Goal: Task Accomplishment & Management: Manage account settings

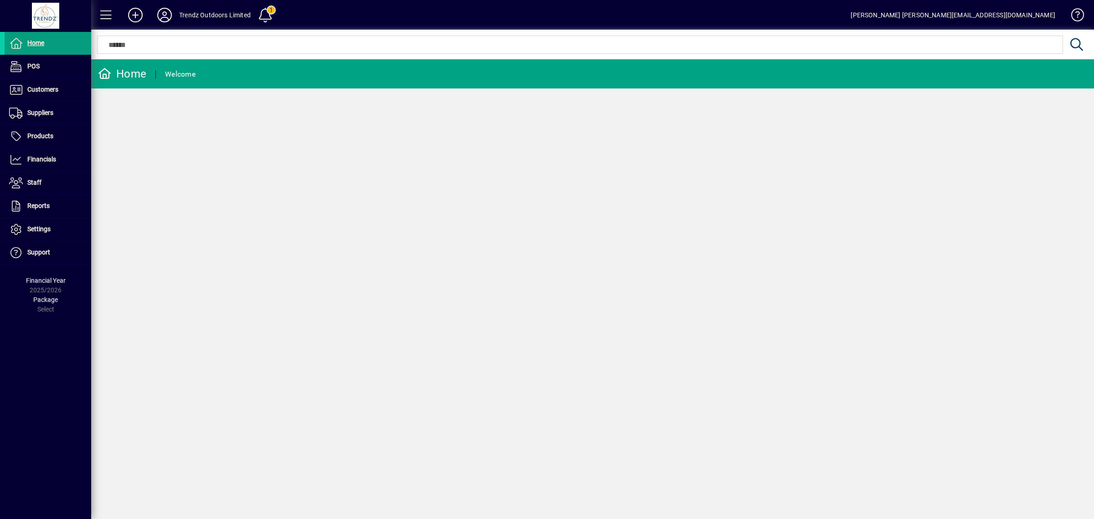
click at [196, 16] on div "Trendz Outdoors Limited" at bounding box center [215, 15] width 72 height 15
click at [171, 16] on icon at bounding box center [164, 15] width 18 height 15
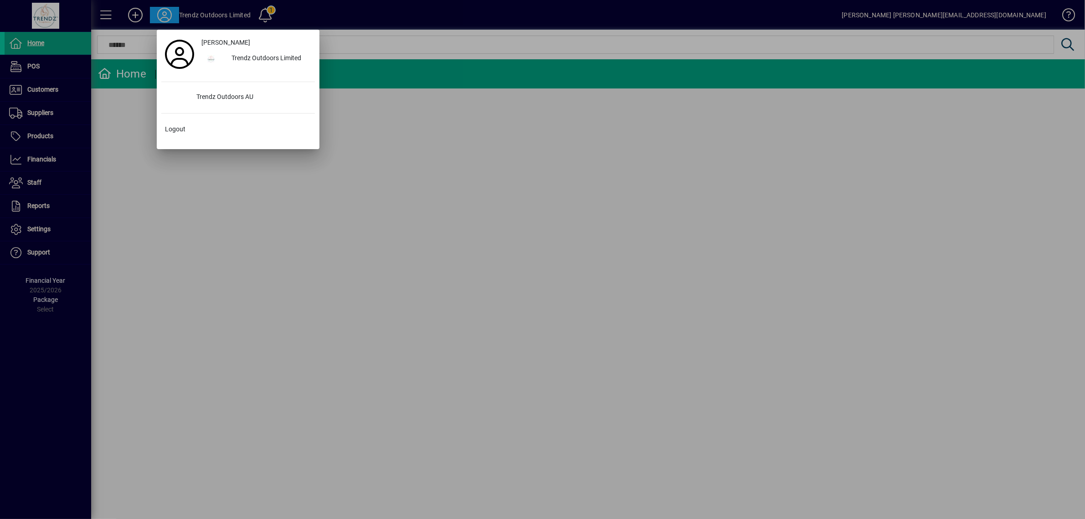
click at [525, 189] on div at bounding box center [542, 259] width 1085 height 519
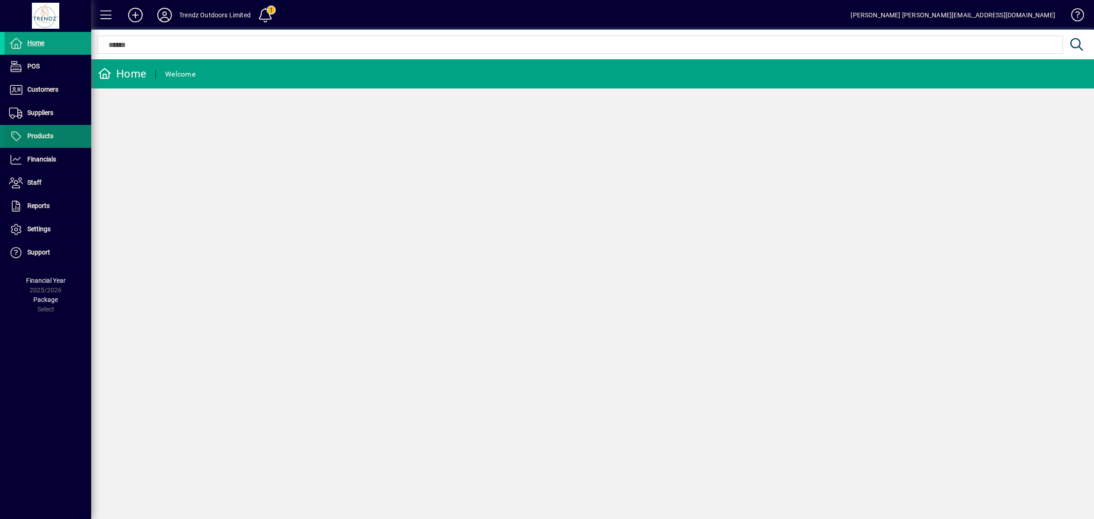
click at [48, 140] on span "Products" at bounding box center [29, 136] width 49 height 11
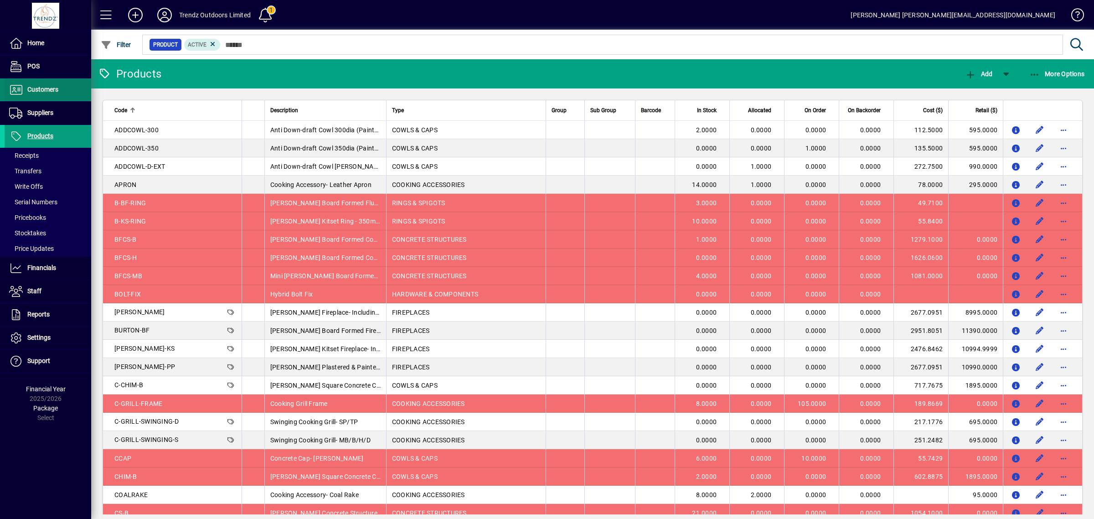
click at [55, 94] on span "Customers" at bounding box center [32, 89] width 54 height 11
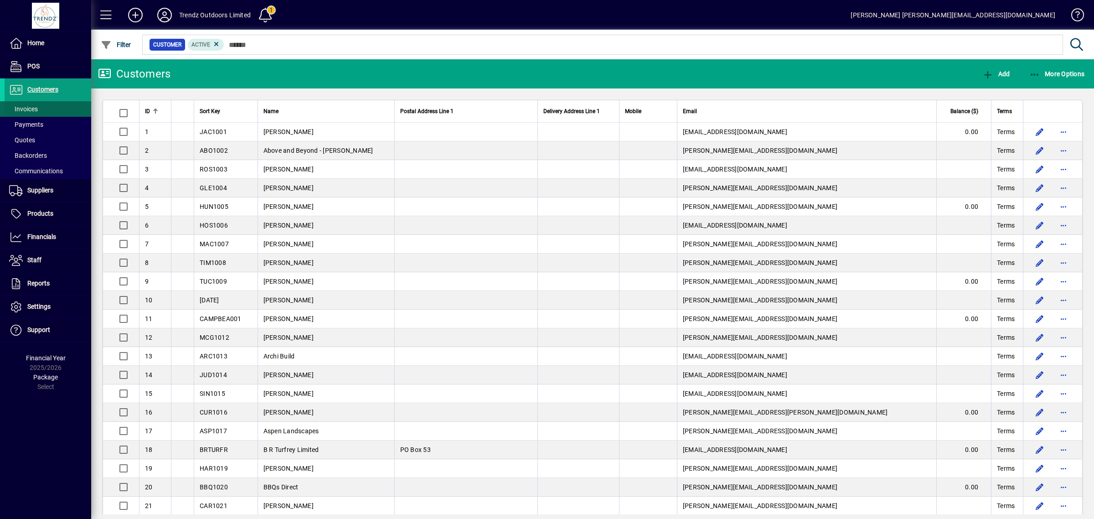
click at [41, 108] on span at bounding box center [48, 109] width 87 height 22
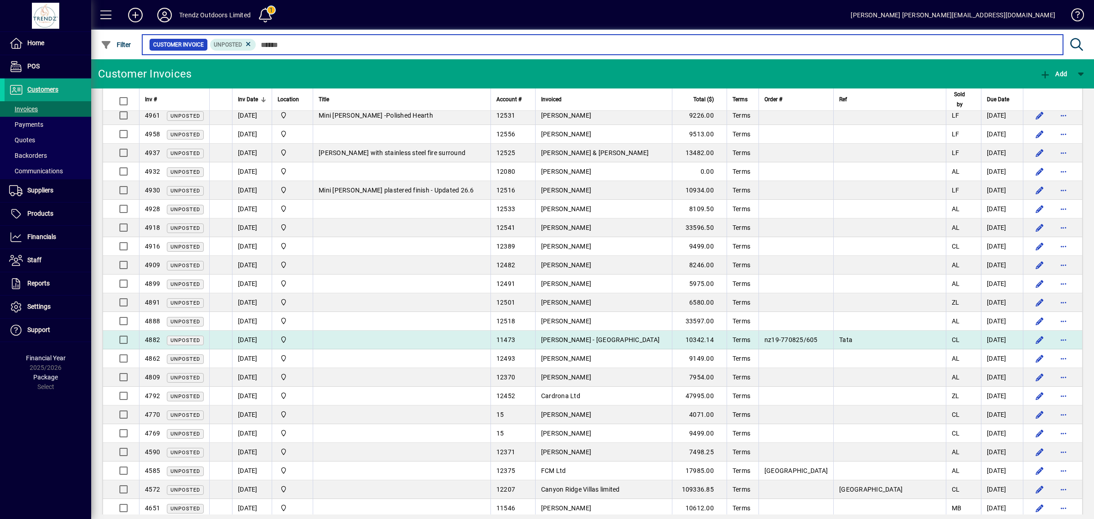
scroll to position [1367, 0]
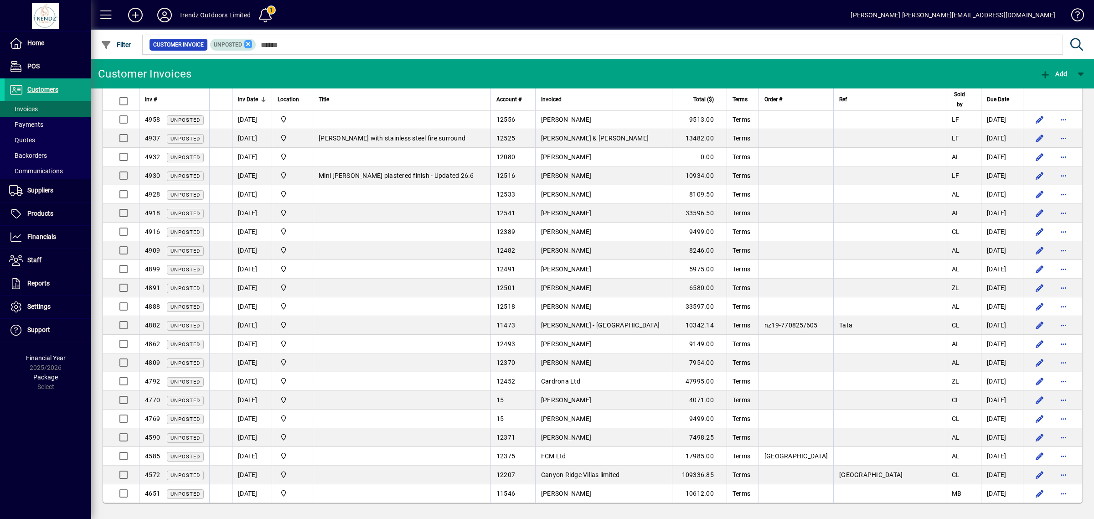
click at [247, 41] on icon at bounding box center [248, 44] width 8 height 8
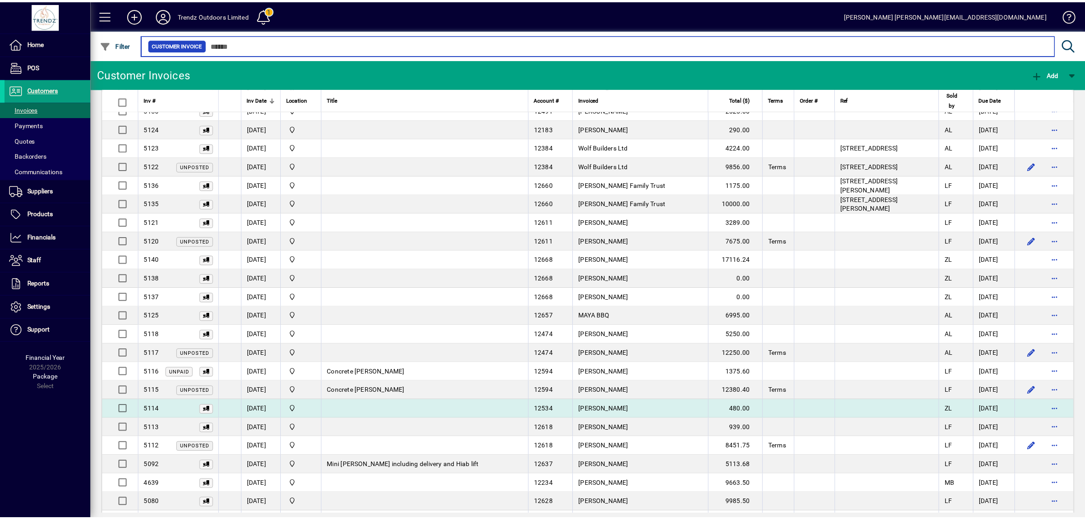
scroll to position [1524, 0]
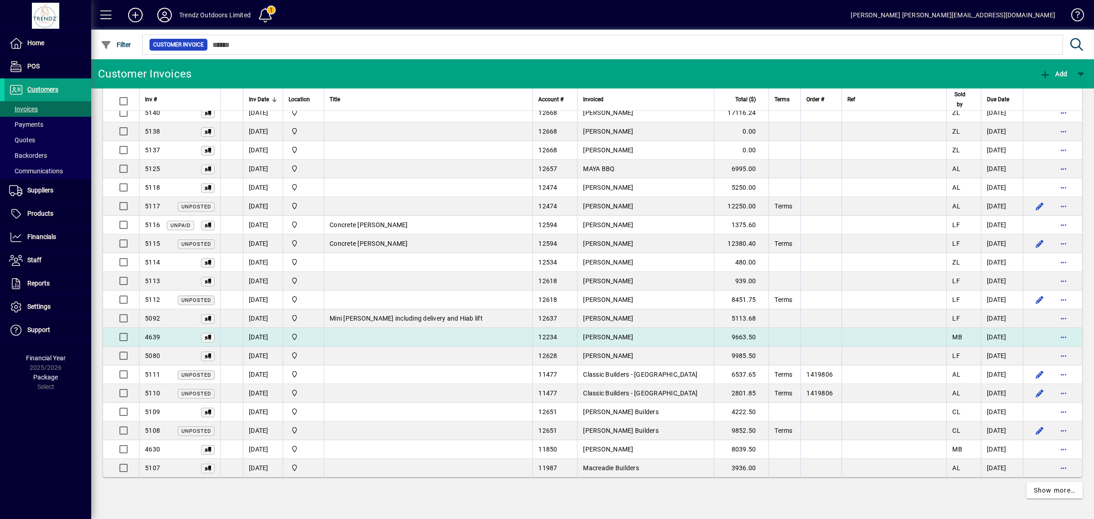
click at [401, 336] on td at bounding box center [428, 337] width 209 height 19
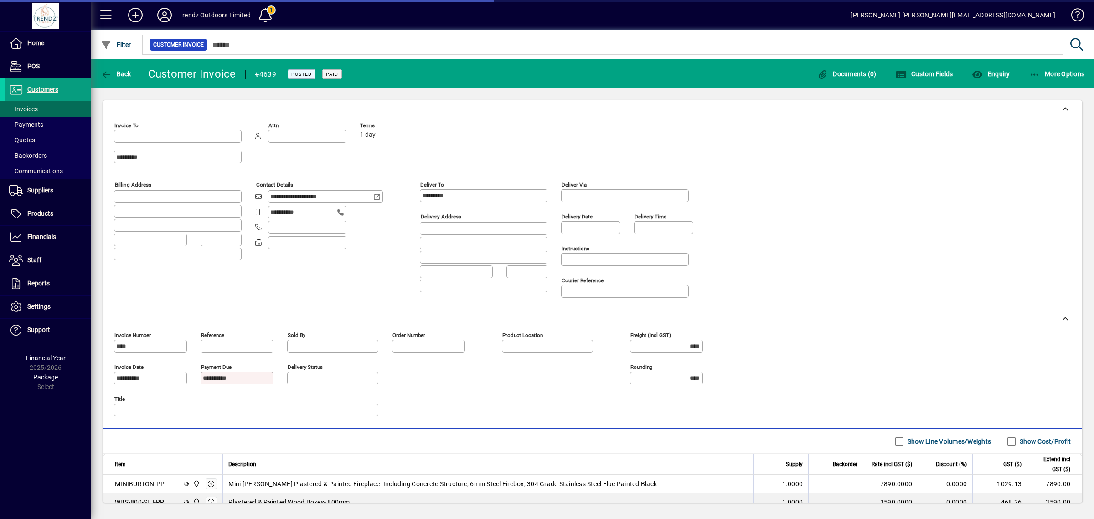
type input "**********"
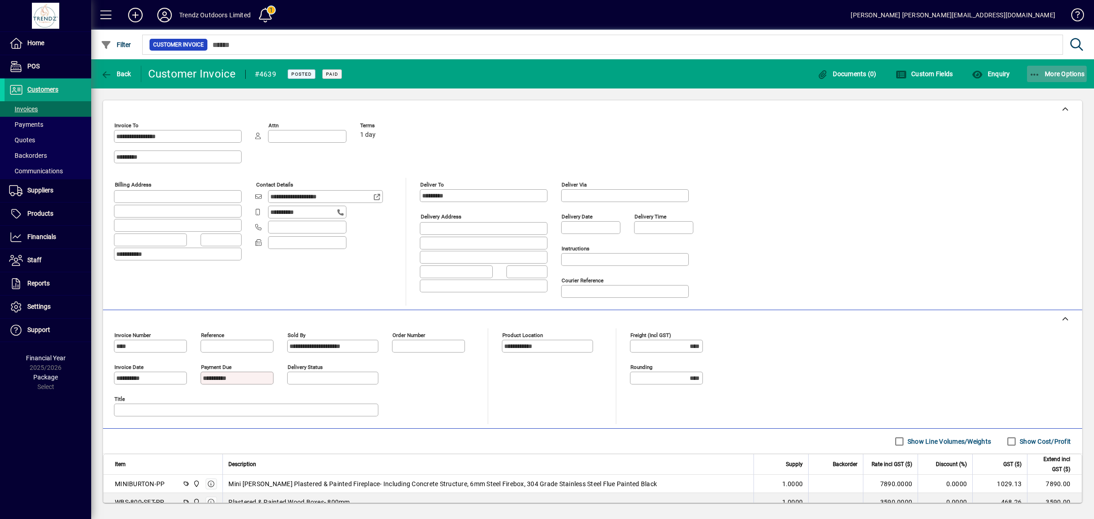
click at [1075, 73] on span "More Options" at bounding box center [1057, 73] width 56 height 7
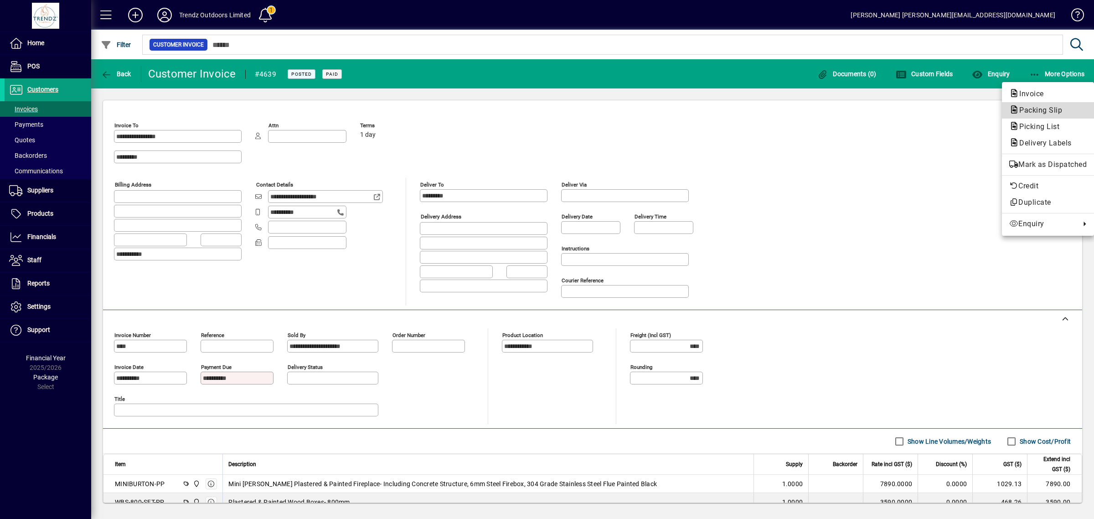
click at [1042, 112] on span "Packing Slip" at bounding box center [1037, 110] width 57 height 9
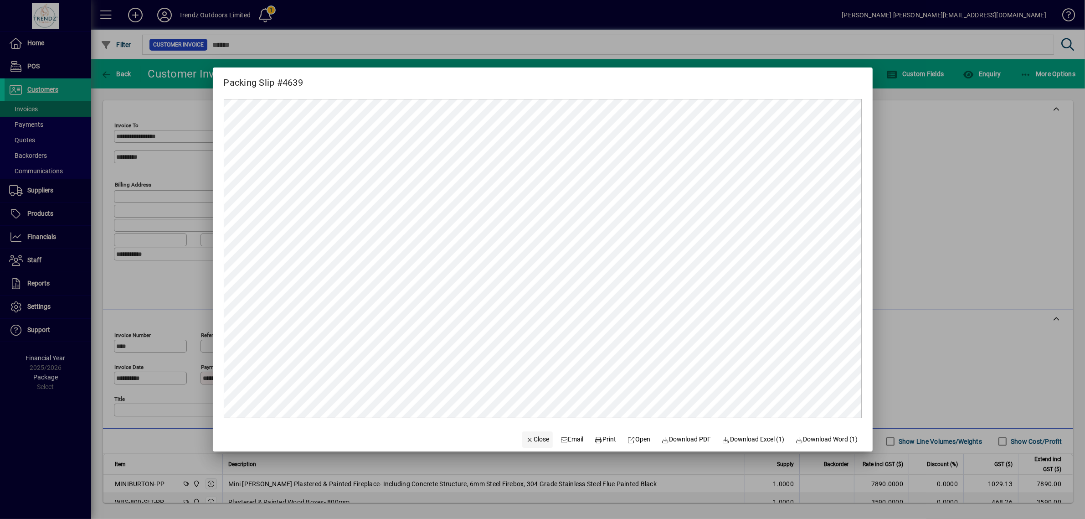
click at [526, 435] on span "Close" at bounding box center [538, 439] width 24 height 10
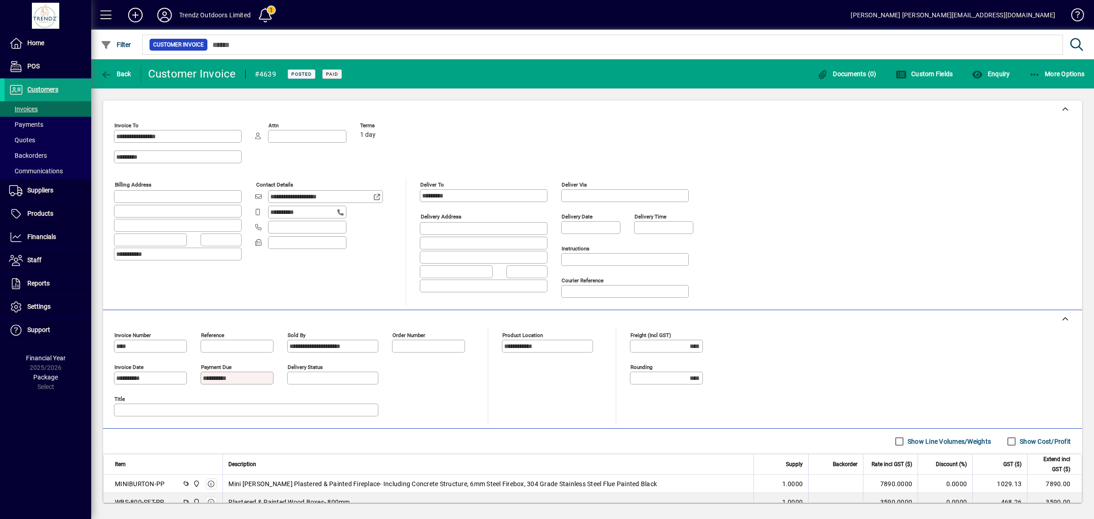
click at [1044, 60] on mat-toolbar-row "Back Customer Invoice #4639 Posted Paid Documents (0) Custom Fields Enquiry Mor…" at bounding box center [592, 73] width 1003 height 29
click at [1044, 63] on span "button" at bounding box center [1057, 74] width 60 height 22
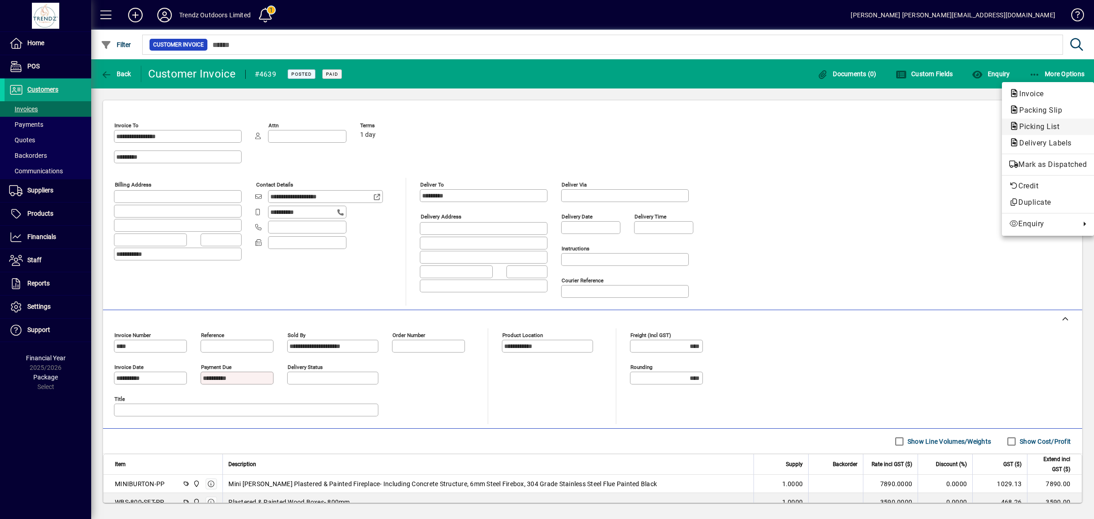
click at [1042, 127] on span "Picking List" at bounding box center [1036, 126] width 55 height 9
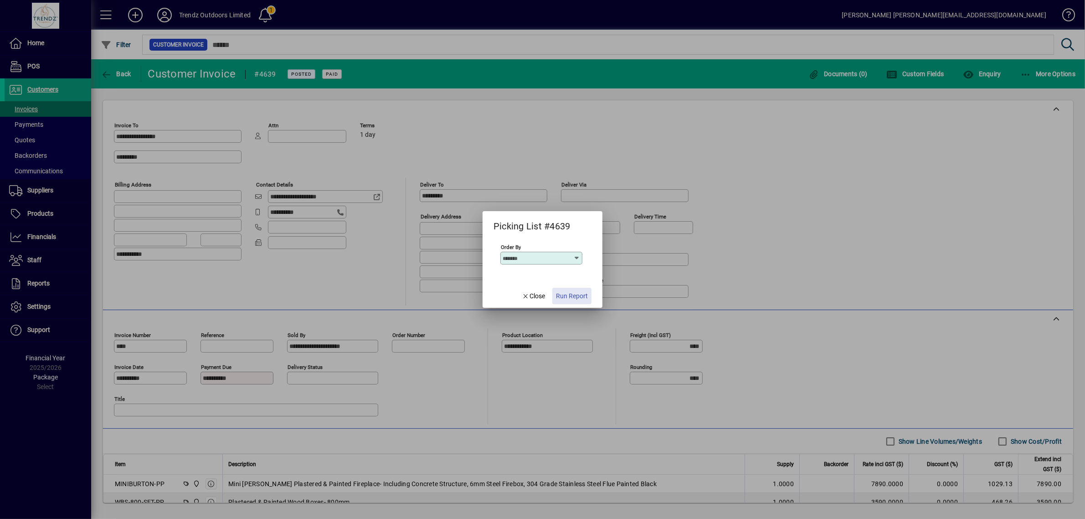
click at [570, 296] on span "Run Report" at bounding box center [572, 296] width 32 height 10
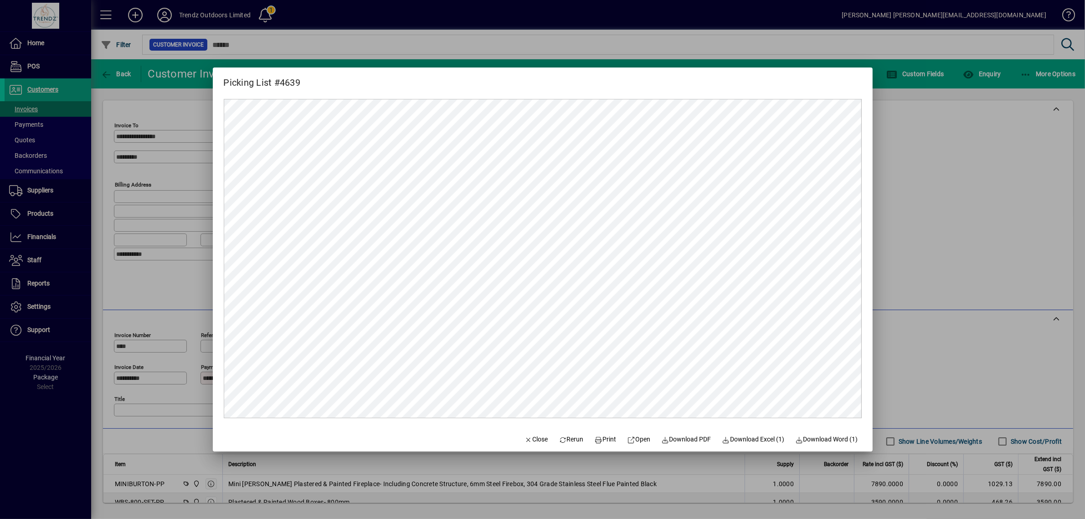
click at [930, 221] on div at bounding box center [542, 259] width 1085 height 519
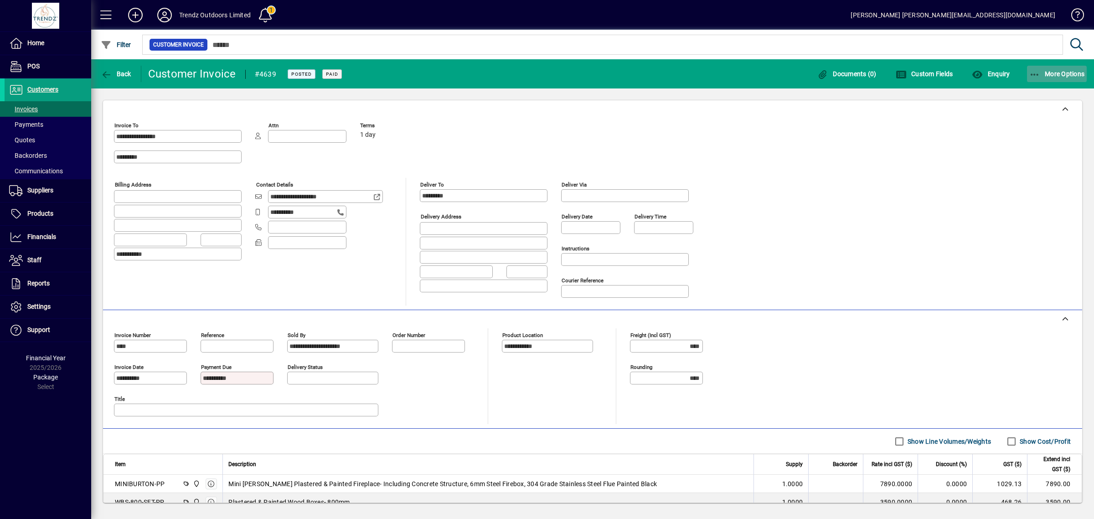
click at [1038, 77] on icon "button" at bounding box center [1034, 74] width 11 height 9
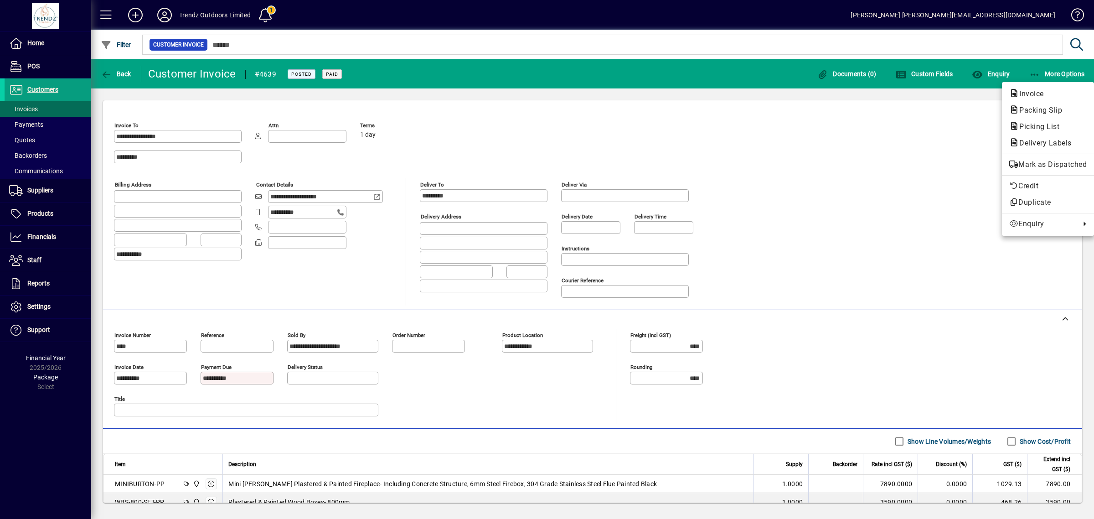
click at [23, 304] on div at bounding box center [547, 259] width 1094 height 519
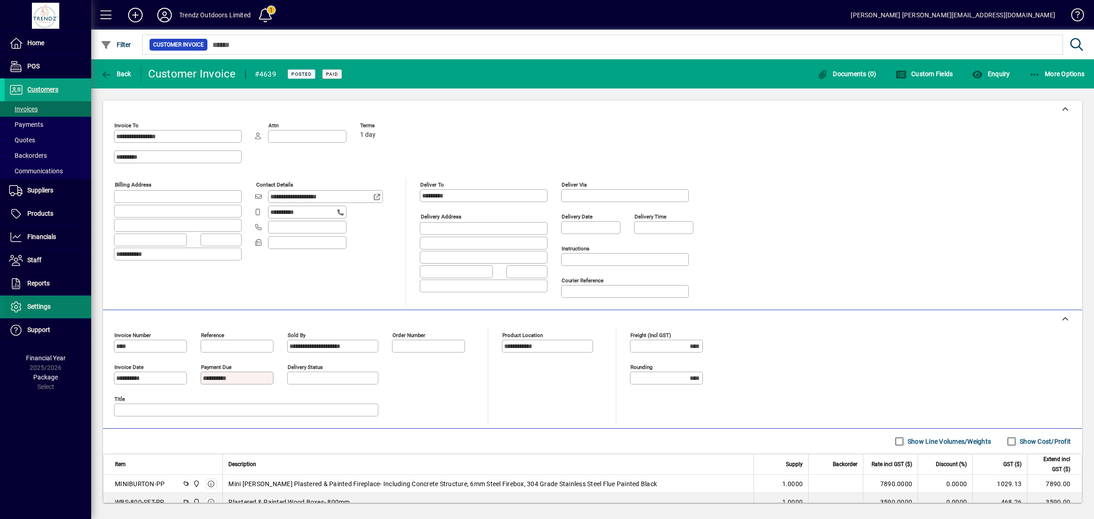
click at [39, 301] on span at bounding box center [48, 307] width 87 height 22
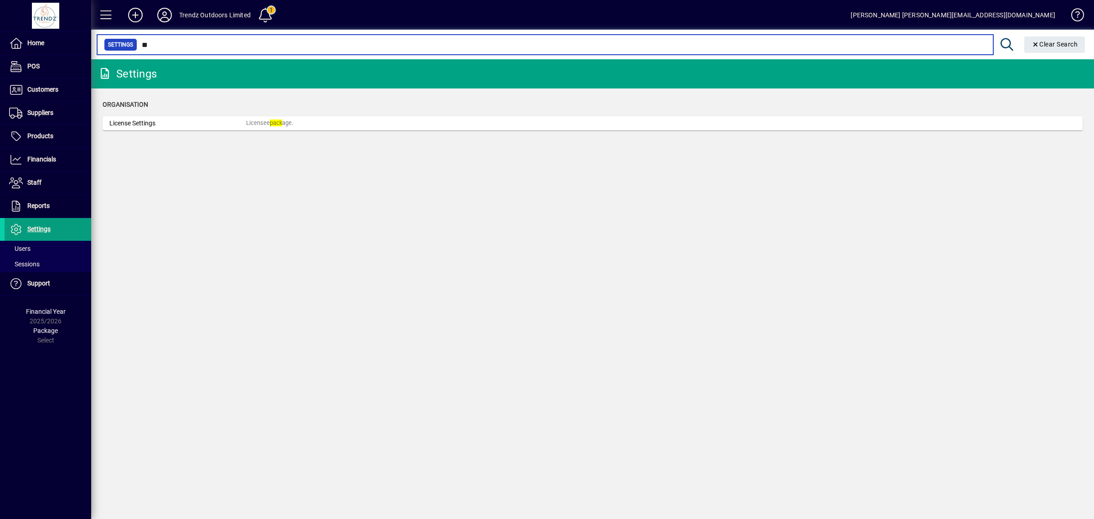
type input "*"
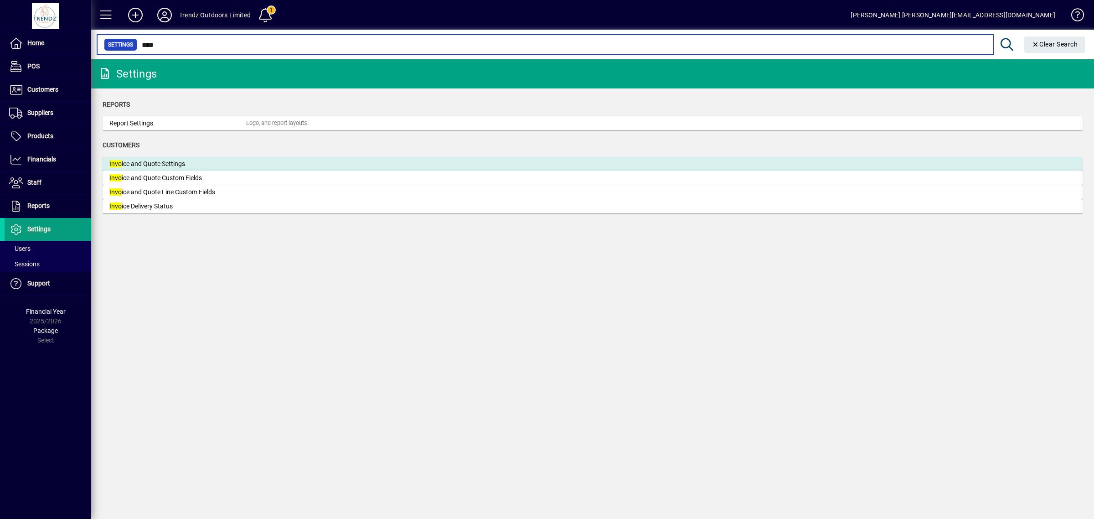
type input "****"
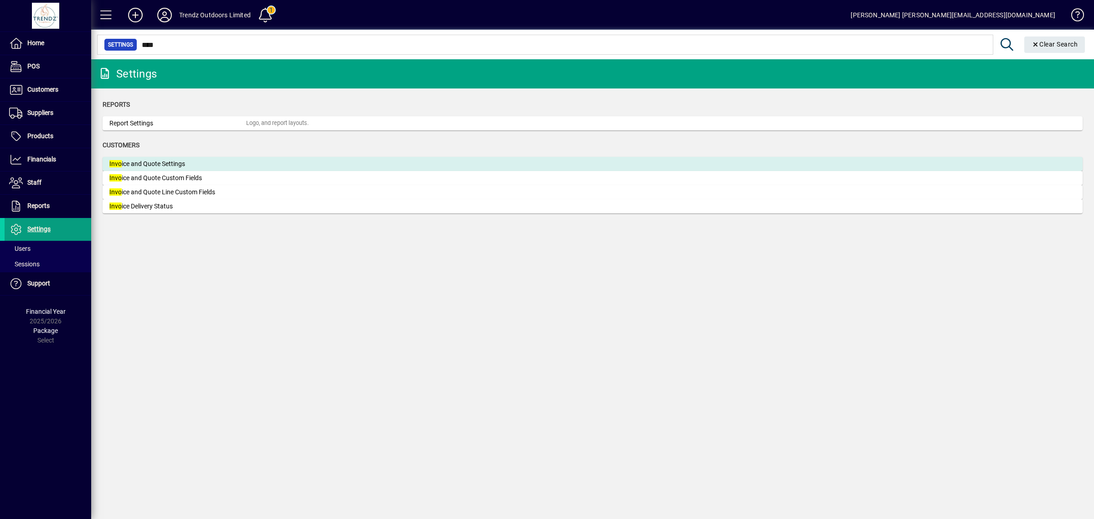
click at [144, 169] on mat-card "Invo ice and Quote Settings" at bounding box center [593, 164] width 980 height 14
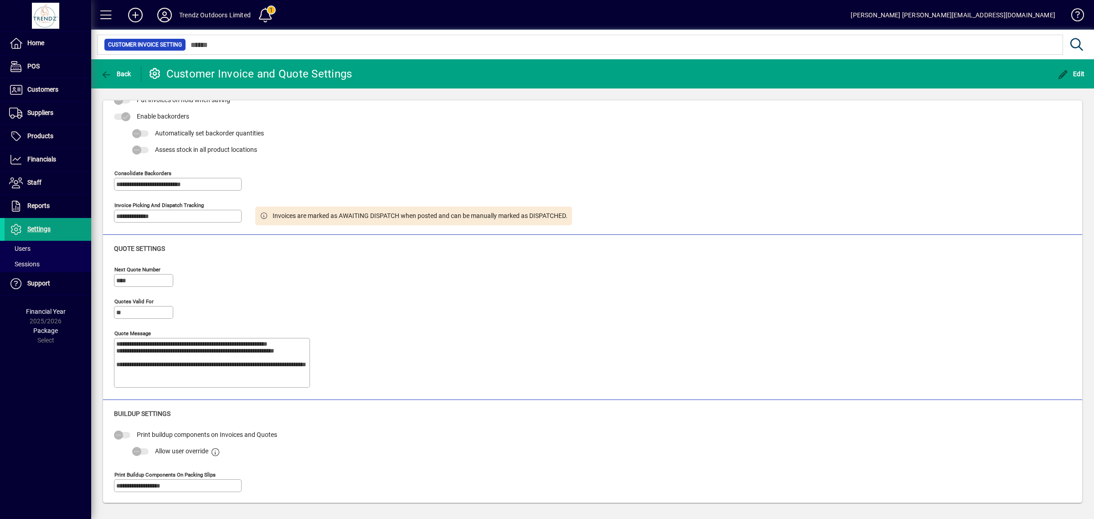
scroll to position [247, 0]
click at [263, 208] on div "Invoices are marked as AWAITING DISPATCH when posted and can be manually marked…" at bounding box center [413, 214] width 317 height 19
click at [263, 212] on icon at bounding box center [264, 214] width 8 height 6
click at [1072, 74] on span "Edit" at bounding box center [1070, 73] width 27 height 7
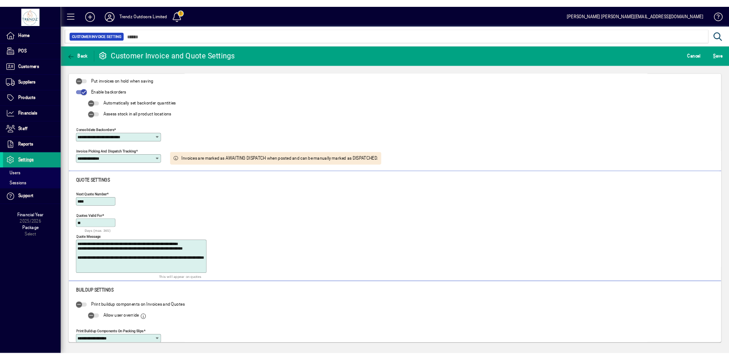
scroll to position [217, 0]
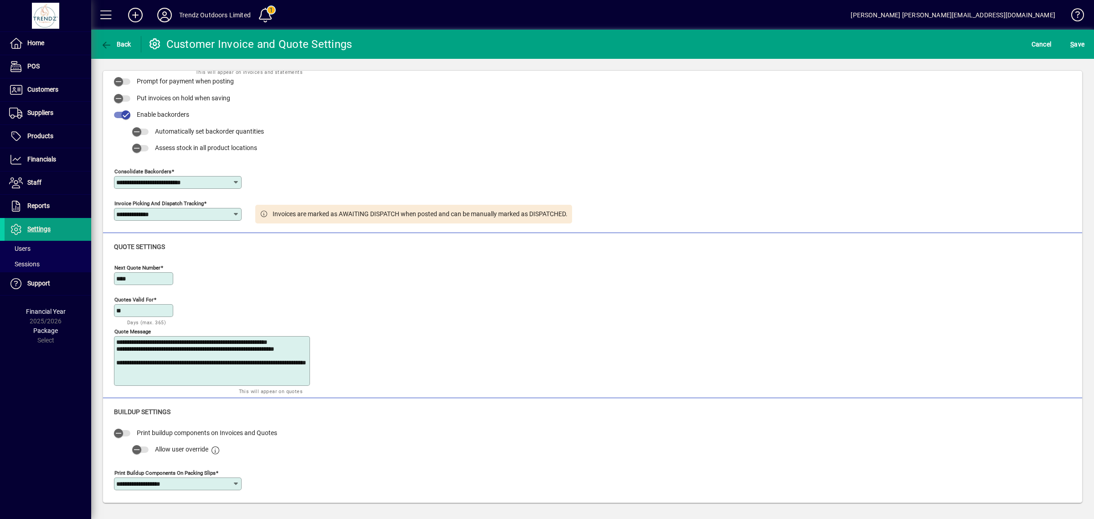
click at [178, 212] on input "**********" at bounding box center [174, 214] width 116 height 7
click at [464, 294] on div "**********" at bounding box center [592, 327] width 957 height 133
click at [1044, 46] on span "Cancel" at bounding box center [1041, 44] width 20 height 15
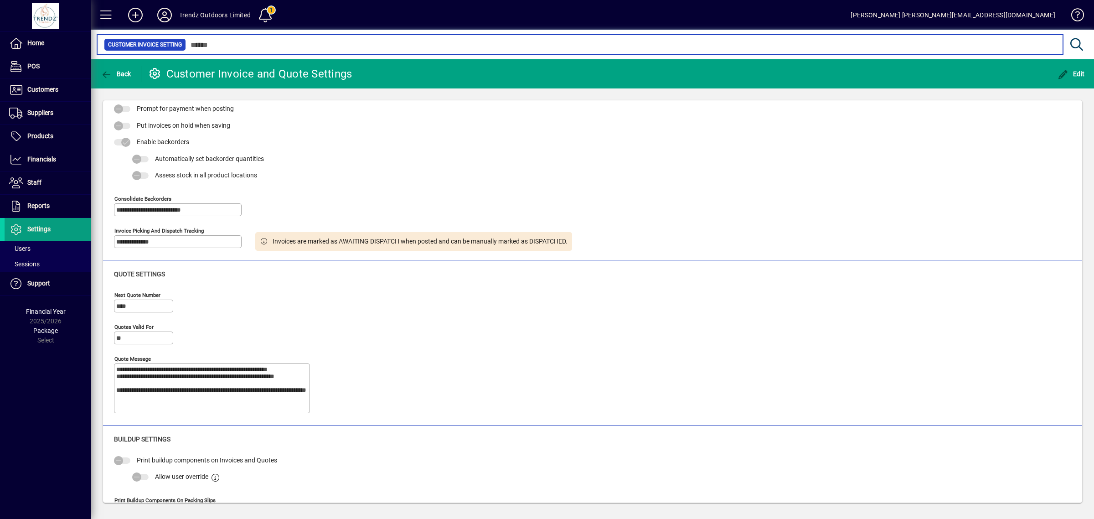
click at [228, 43] on input "text" at bounding box center [620, 44] width 869 height 13
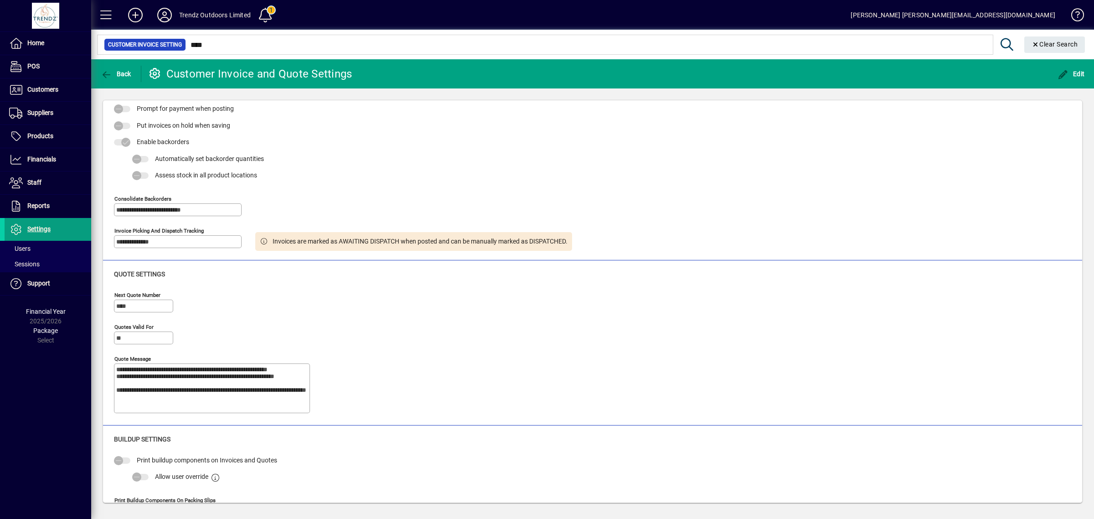
click at [115, 87] on mat-toolbar-row "Back Customer Invoice and Quote Settings Edit" at bounding box center [592, 73] width 1003 height 29
click at [115, 77] on span "button" at bounding box center [115, 74] width 35 height 22
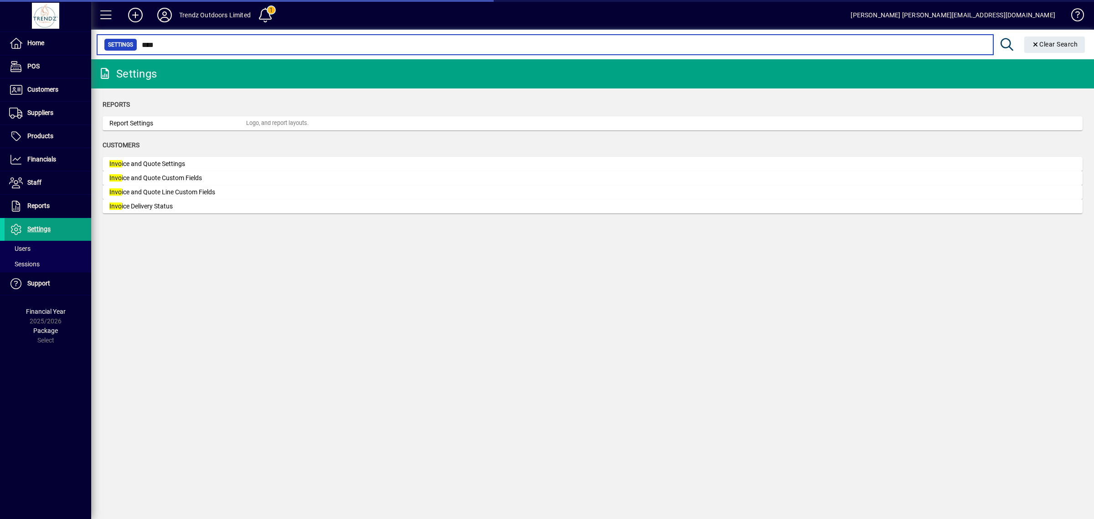
click at [215, 43] on input "****" at bounding box center [561, 44] width 849 height 13
type input "*"
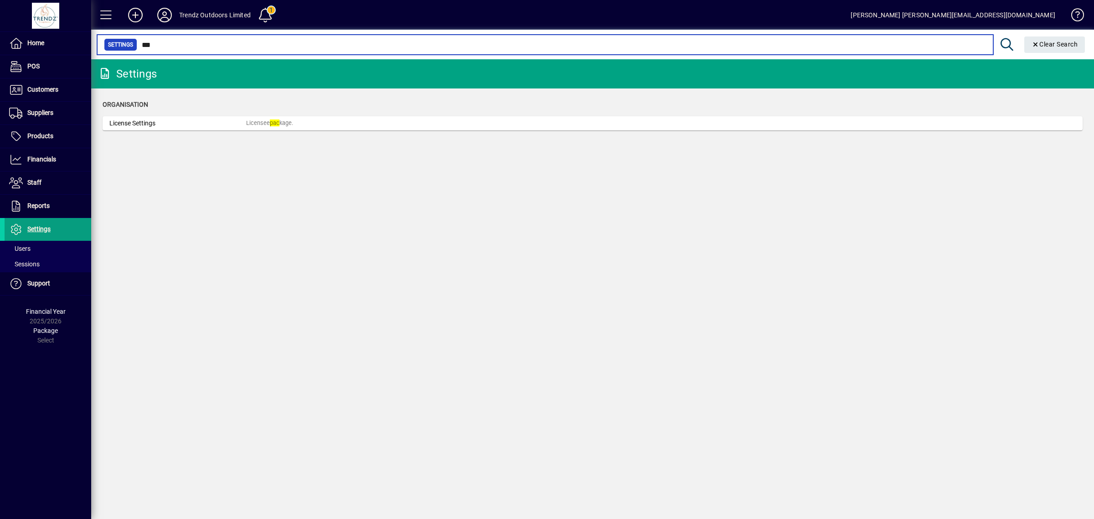
type input "***"
